Goal: Transaction & Acquisition: Purchase product/service

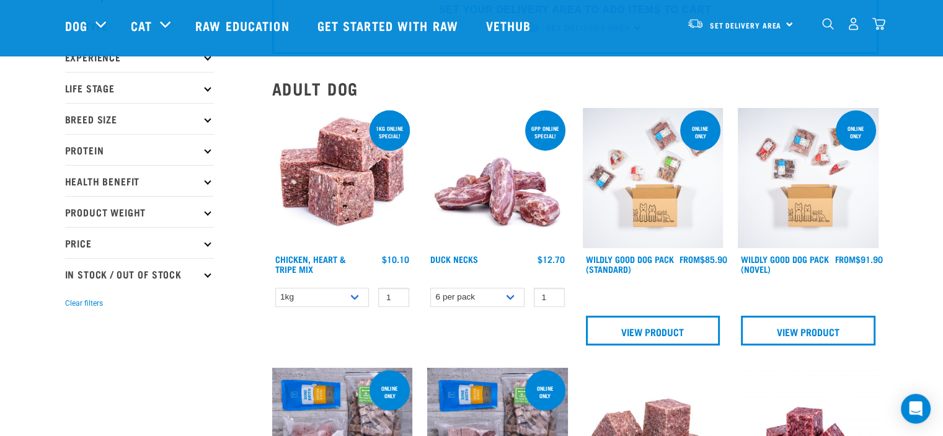
scroll to position [50, 0]
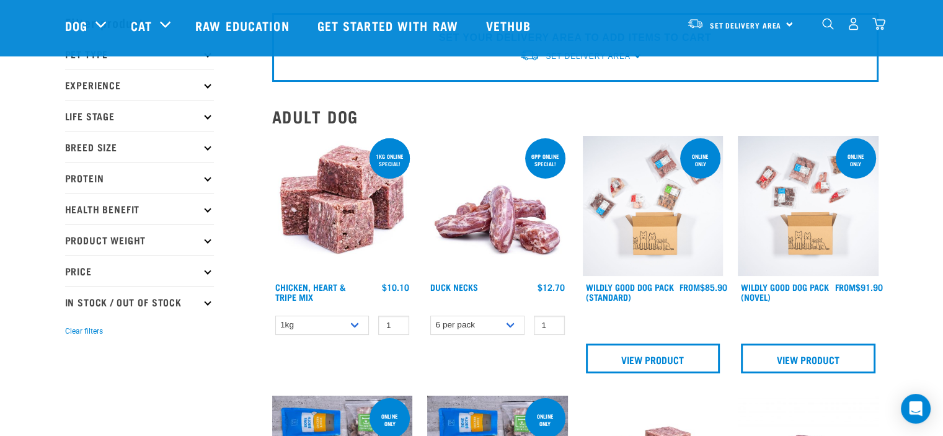
click at [782, 20] on div "Set Delivery Area [GEOGRAPHIC_DATA]" at bounding box center [739, 24] width 121 height 28
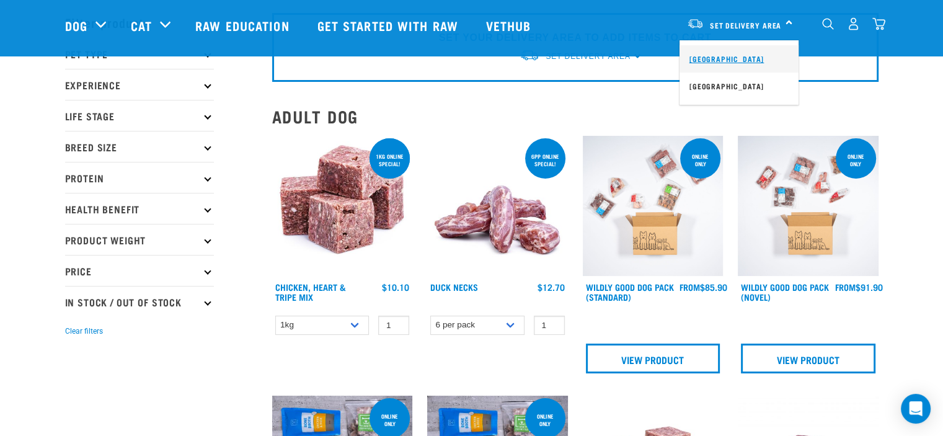
click at [706, 61] on link "[GEOGRAPHIC_DATA]" at bounding box center [738, 58] width 119 height 27
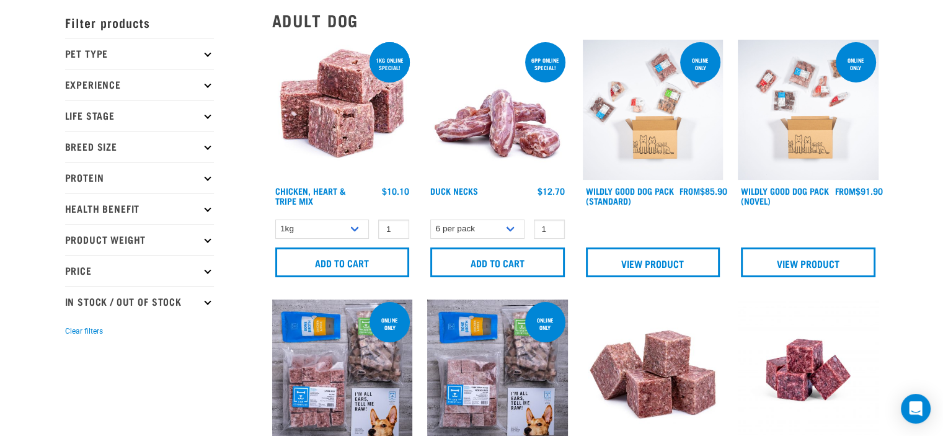
click at [108, 51] on p "Pet Type" at bounding box center [139, 53] width 149 height 31
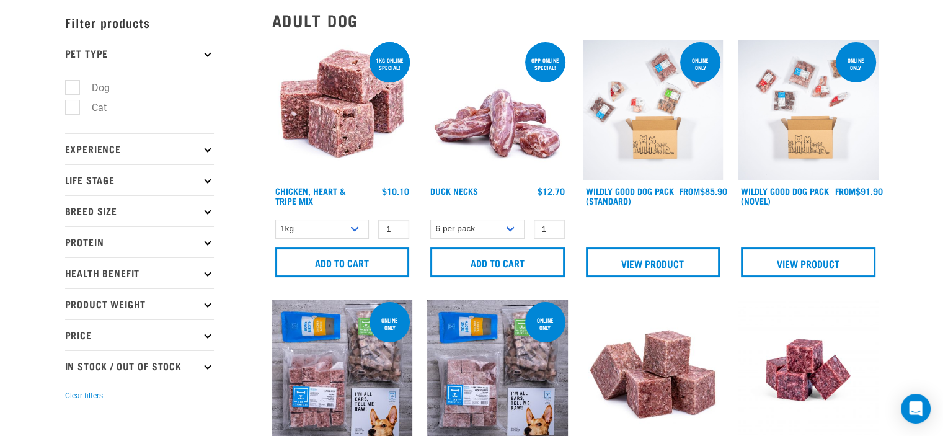
click at [72, 82] on label "Dog" at bounding box center [93, 87] width 43 height 15
click at [72, 82] on input "Dog" at bounding box center [69, 85] width 8 height 8
checkbox input "true"
